Goal: Navigation & Orientation: Go to known website

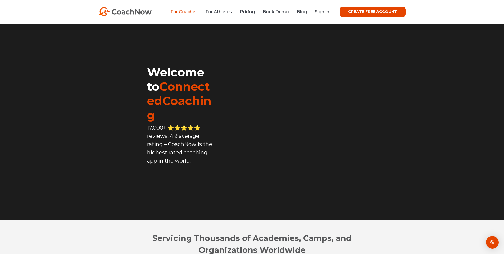
click at [188, 12] on link "For Coaches" at bounding box center [184, 11] width 27 height 5
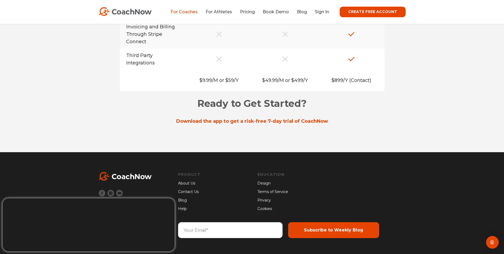
scroll to position [4408, 0]
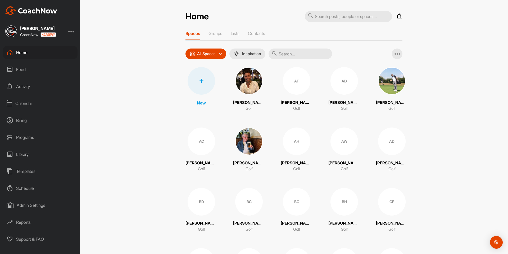
click at [73, 30] on div at bounding box center [71, 31] width 6 height 6
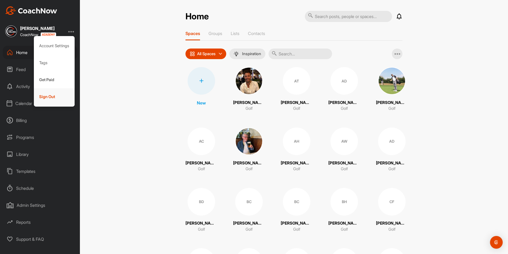
click at [52, 97] on div "Sign Out" at bounding box center [54, 96] width 41 height 17
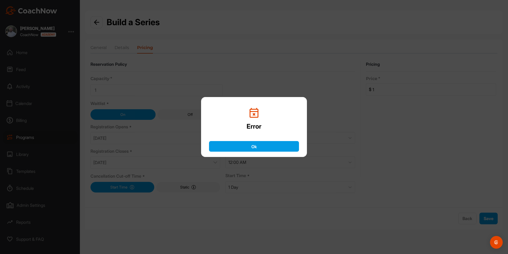
click at [262, 150] on button "Ok" at bounding box center [254, 146] width 90 height 11
